Goal: Task Accomplishment & Management: Manage account settings

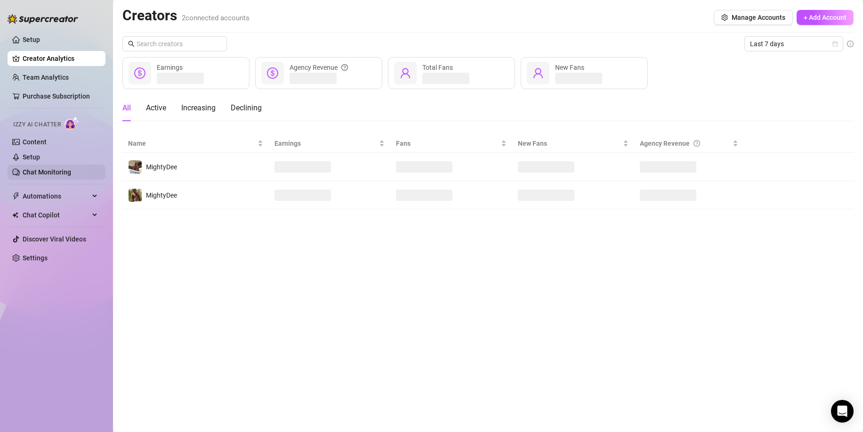
click at [44, 170] on link "Chat Monitoring" at bounding box center [47, 172] width 49 height 8
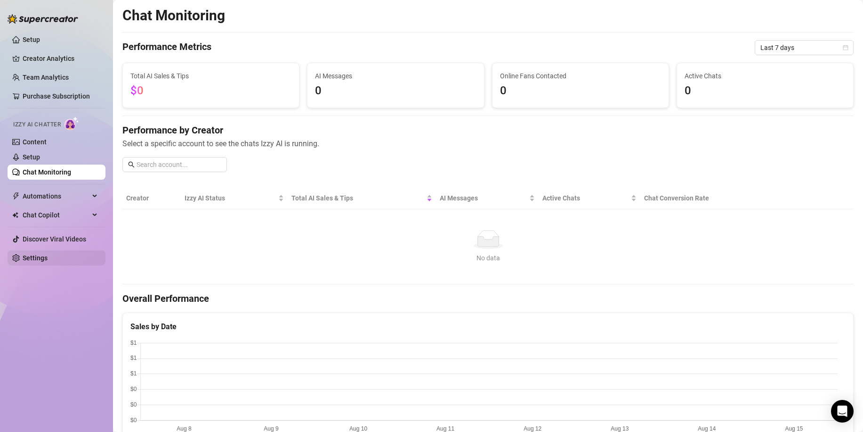
click at [48, 258] on link "Settings" at bounding box center [35, 258] width 25 height 8
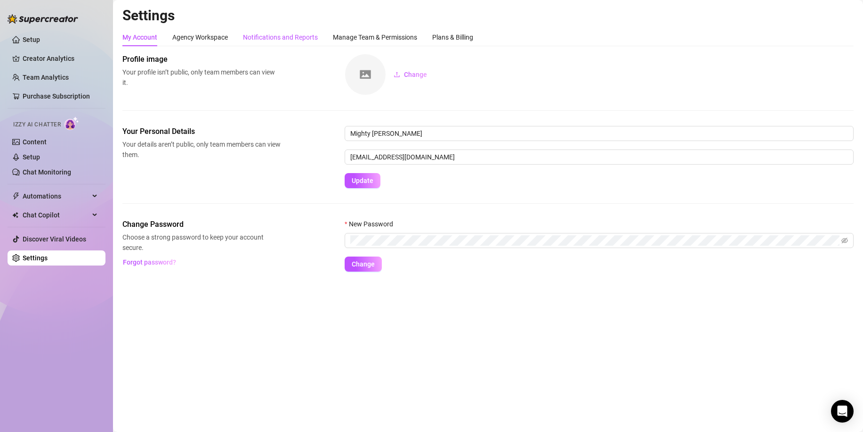
click at [268, 38] on div "Notifications and Reports" at bounding box center [280, 37] width 75 height 10
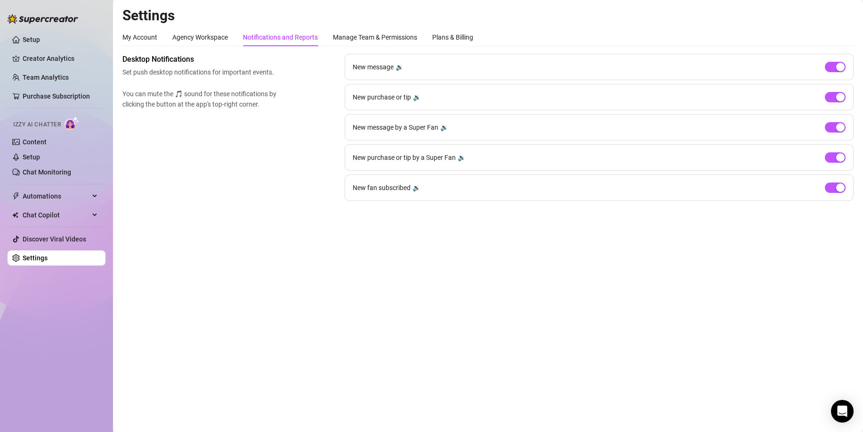
click at [406, 67] on div "New message 🔉" at bounding box center [599, 67] width 509 height 26
click at [404, 67] on div "🔉" at bounding box center [400, 67] width 8 height 10
click at [400, 67] on div "🔉" at bounding box center [400, 67] width 8 height 10
click at [399, 67] on div "🔉" at bounding box center [400, 67] width 8 height 10
click at [398, 67] on div "🔉" at bounding box center [400, 67] width 8 height 10
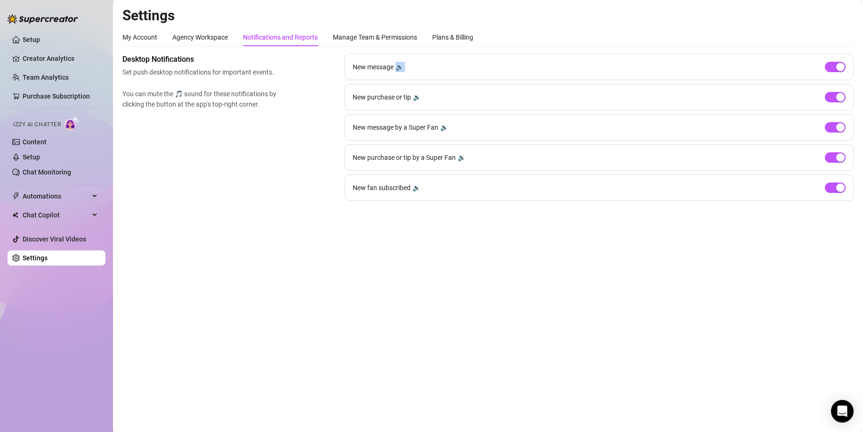
click at [398, 67] on div "🔉" at bounding box center [400, 67] width 8 height 10
click at [372, 93] on span "New purchase or tip" at bounding box center [382, 97] width 58 height 10
click at [373, 100] on span "New purchase or tip" at bounding box center [382, 97] width 58 height 10
click at [415, 96] on div "🔉" at bounding box center [417, 97] width 8 height 10
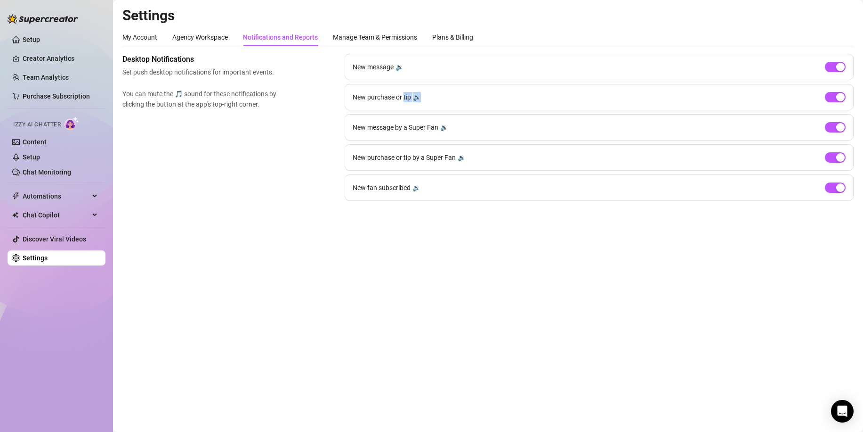
click at [415, 96] on div "🔉" at bounding box center [417, 97] width 8 height 10
click at [399, 67] on div "🔉" at bounding box center [400, 67] width 8 height 10
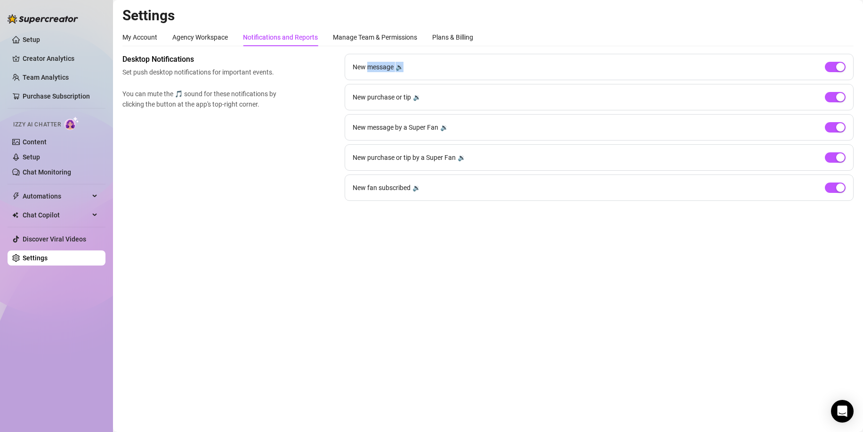
click at [399, 67] on div "🔉" at bounding box center [400, 67] width 8 height 10
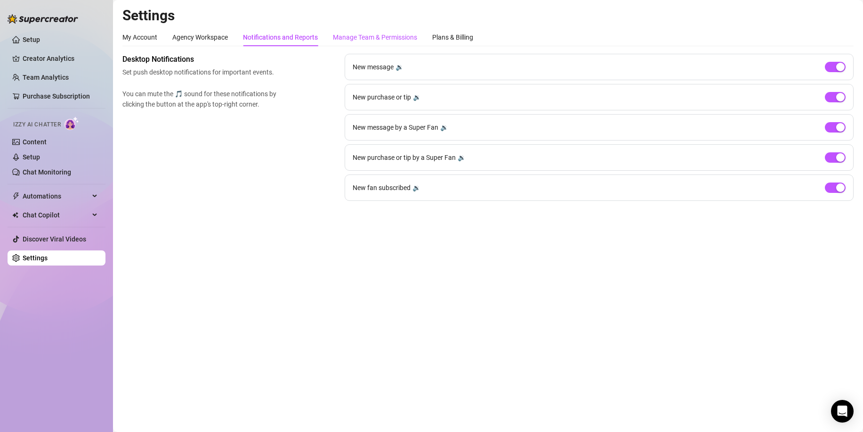
click at [377, 39] on div "Manage Team & Permissions" at bounding box center [375, 37] width 84 height 10
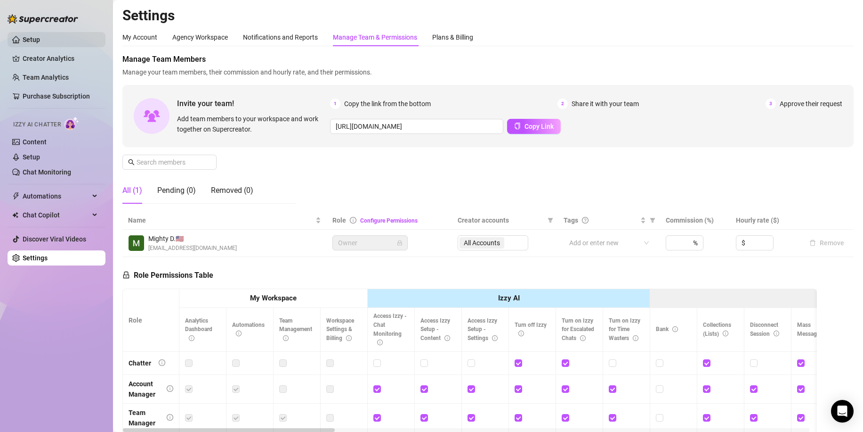
click at [23, 39] on link "Setup" at bounding box center [31, 40] width 17 height 8
